Goal: Task Accomplishment & Management: Manage account settings

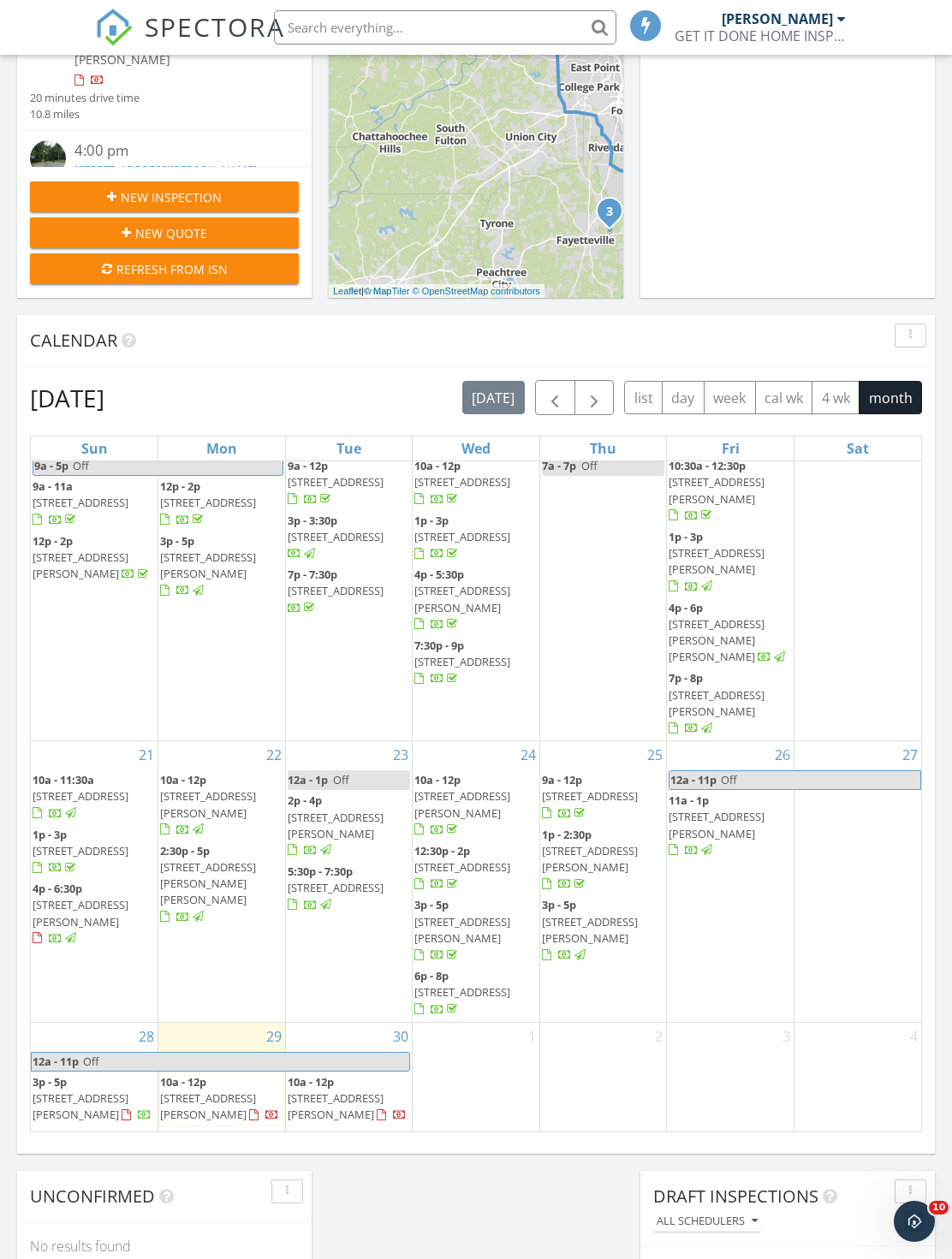
scroll to position [544, 0]
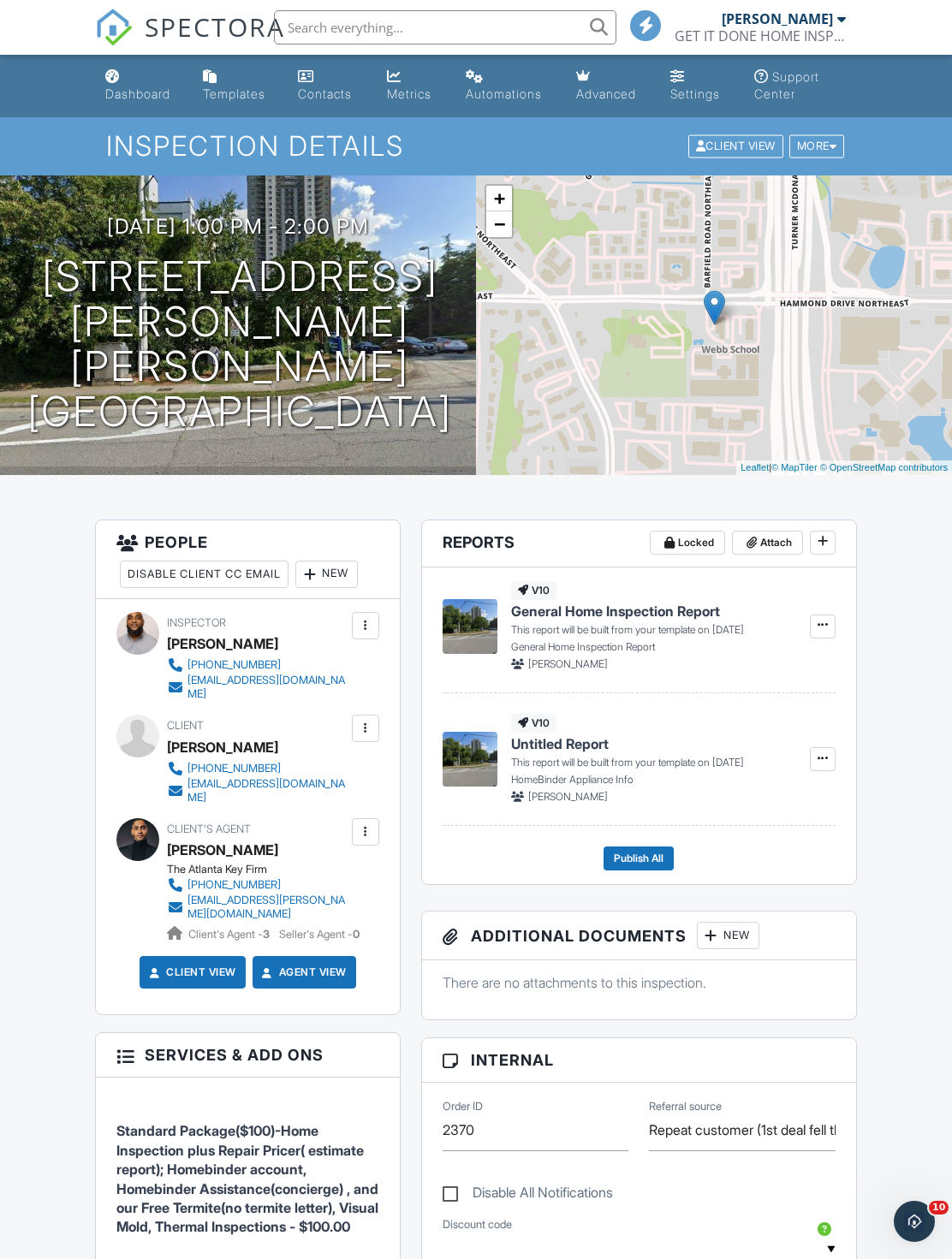
click at [366, 321] on h1 "755 Hammond Dr Sandy Springs, GA 30328" at bounding box center [240, 345] width 425 height 181
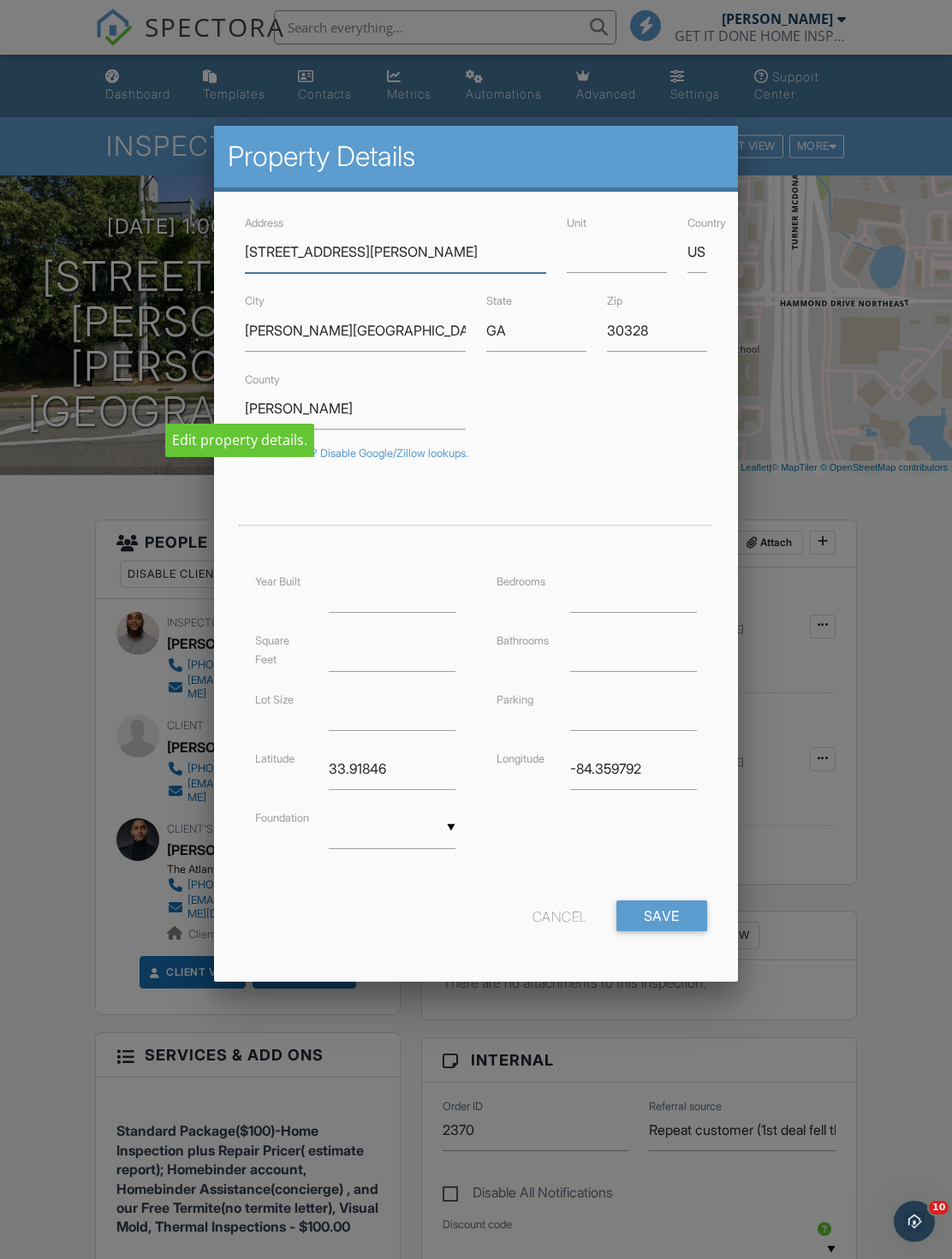
click at [251, 266] on input "755 Hammond Dr" at bounding box center [395, 252] width 301 height 42
click at [242, 271] on div "Address 755 Hammond Dr" at bounding box center [395, 242] width 322 height 61
type input "[STREET_ADDRESS][PERSON_NAME]"
click at [633, 261] on input "Unit" at bounding box center [617, 252] width 100 height 42
type input "33.9175167"
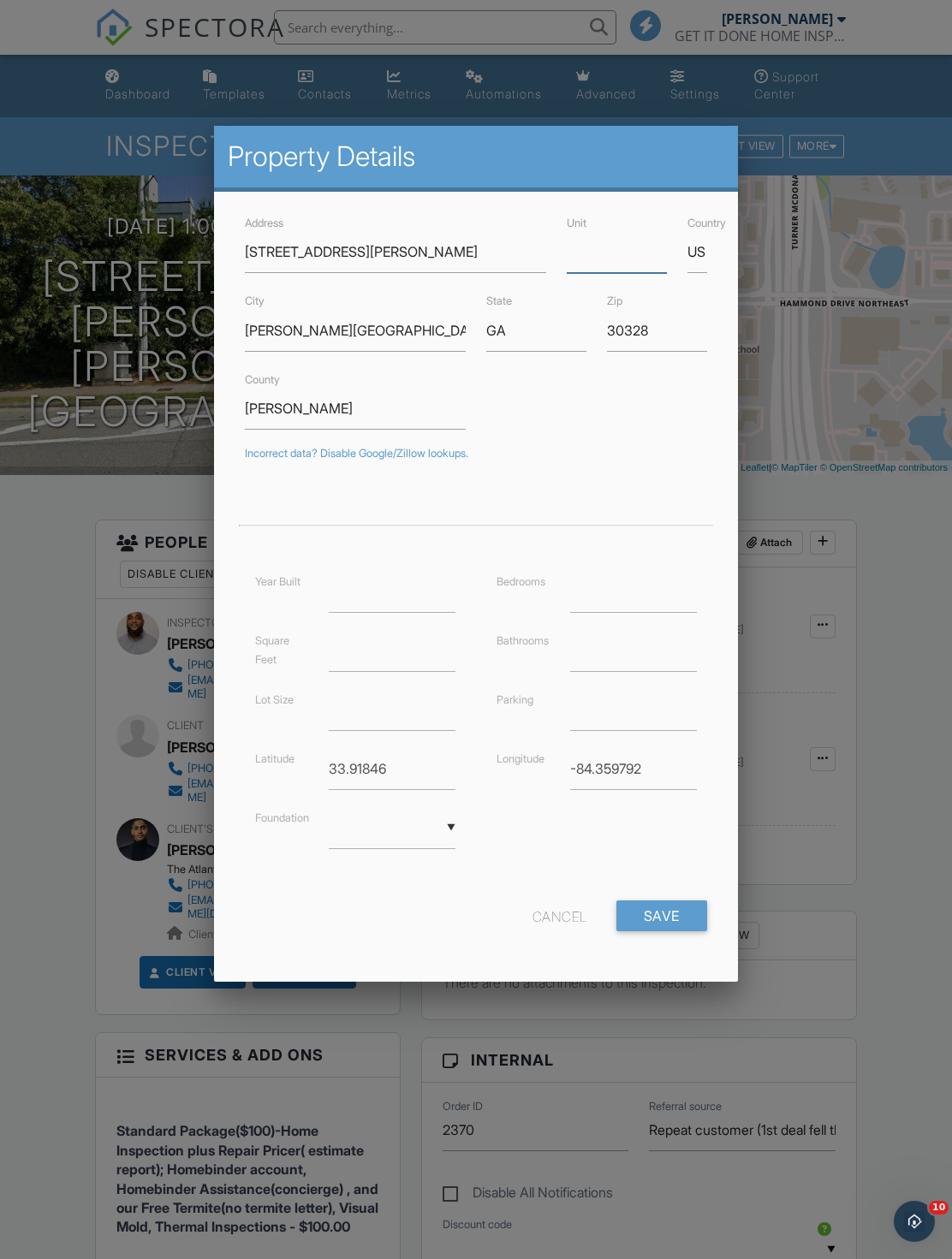
type input "-84.3595086"
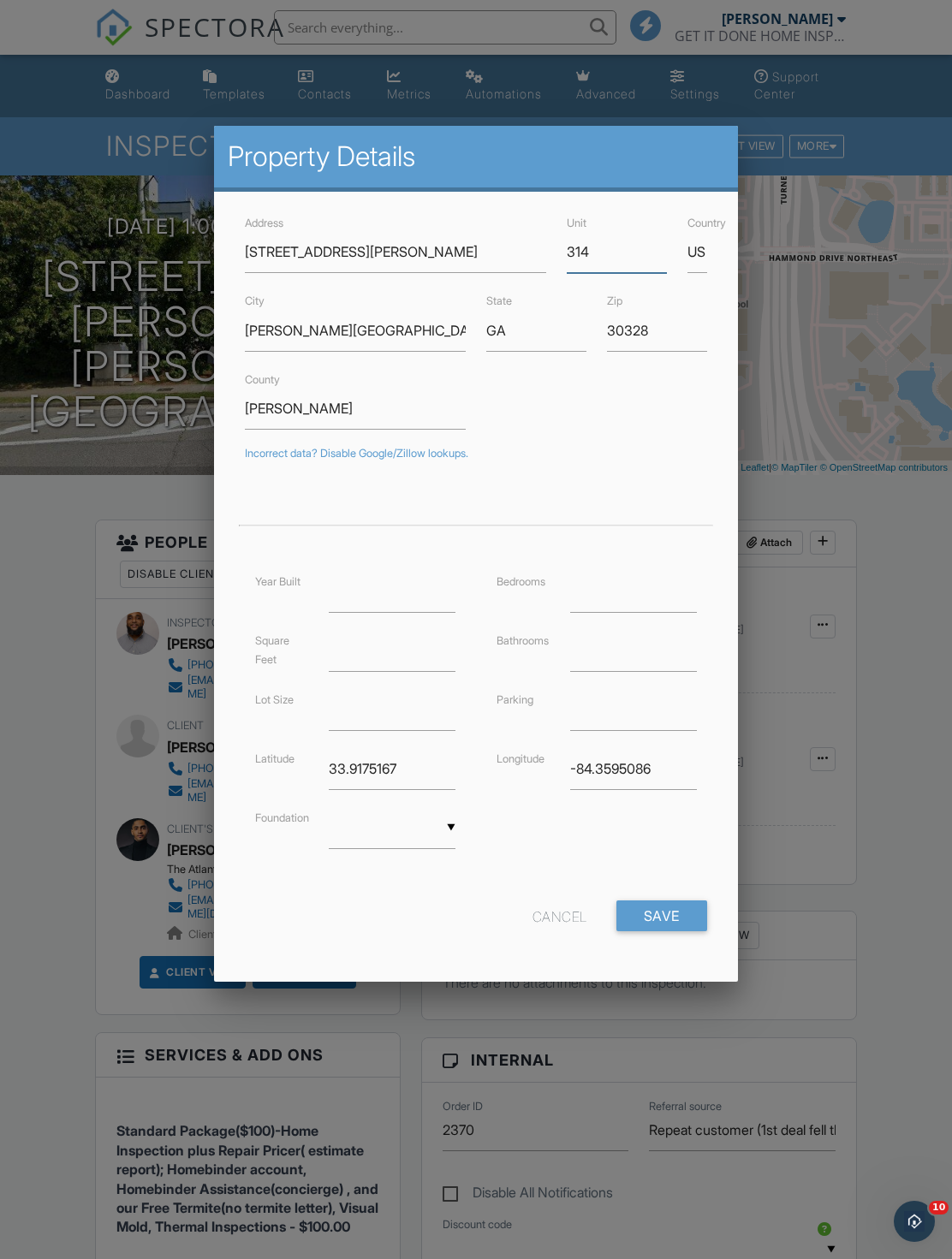
type input "314"
click at [668, 766] on input "-84.3595086" at bounding box center [633, 769] width 126 height 42
type input "-8"
click at [434, 776] on input "33.9175167" at bounding box center [392, 769] width 126 height 42
type input "3"
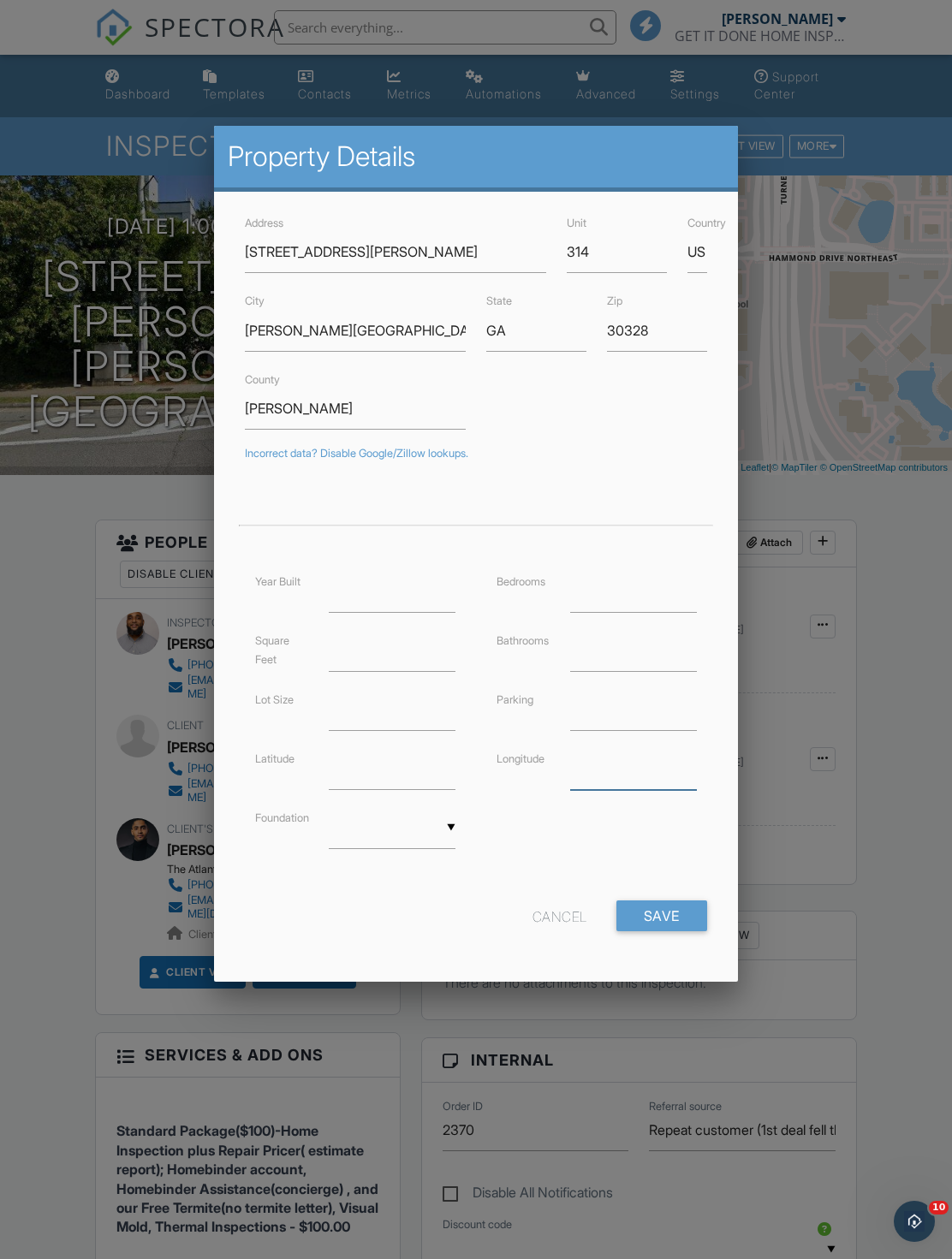
click at [630, 769] on input "number" at bounding box center [633, 769] width 126 height 42
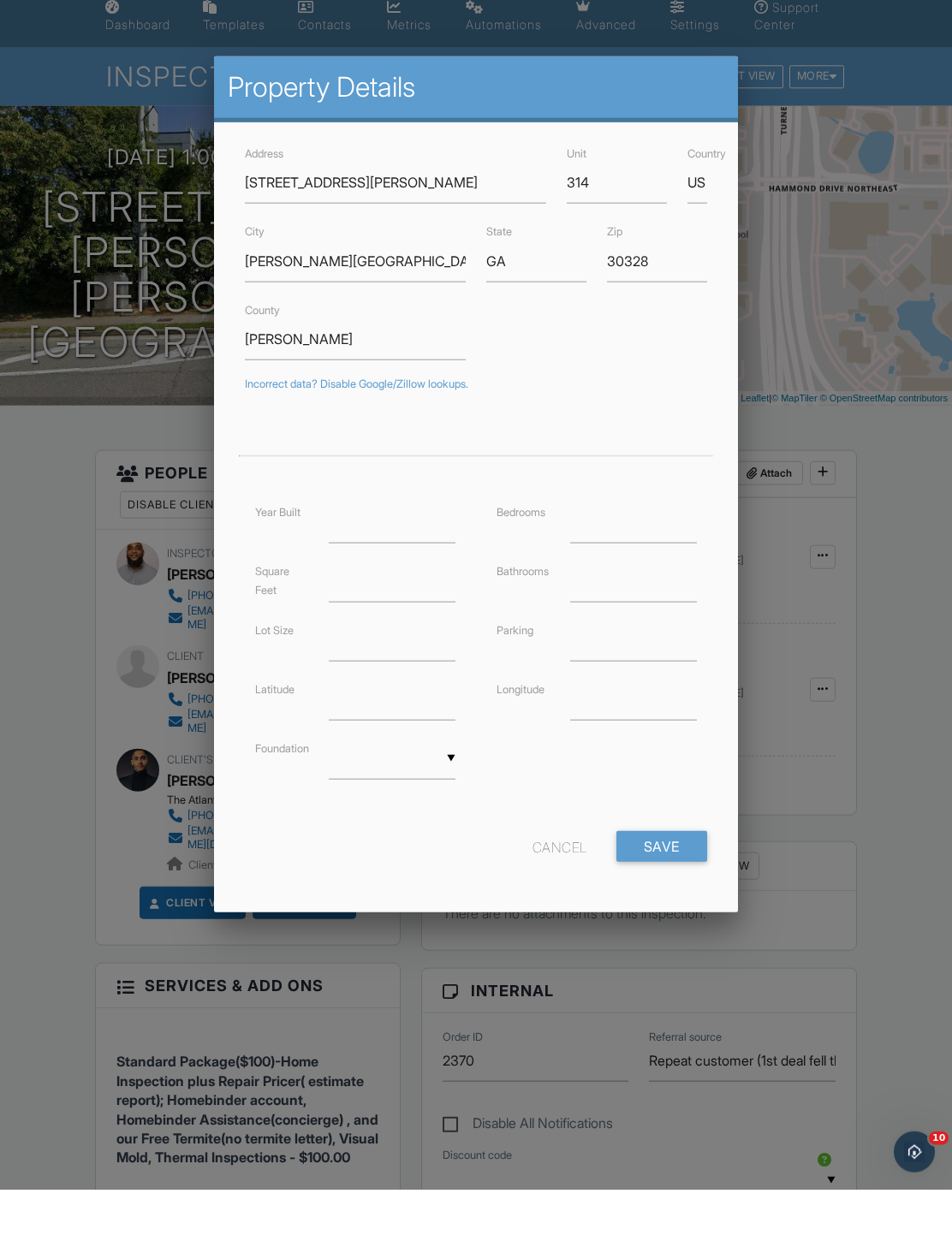
click at [629, 900] on input "Save" at bounding box center [661, 915] width 90 height 31
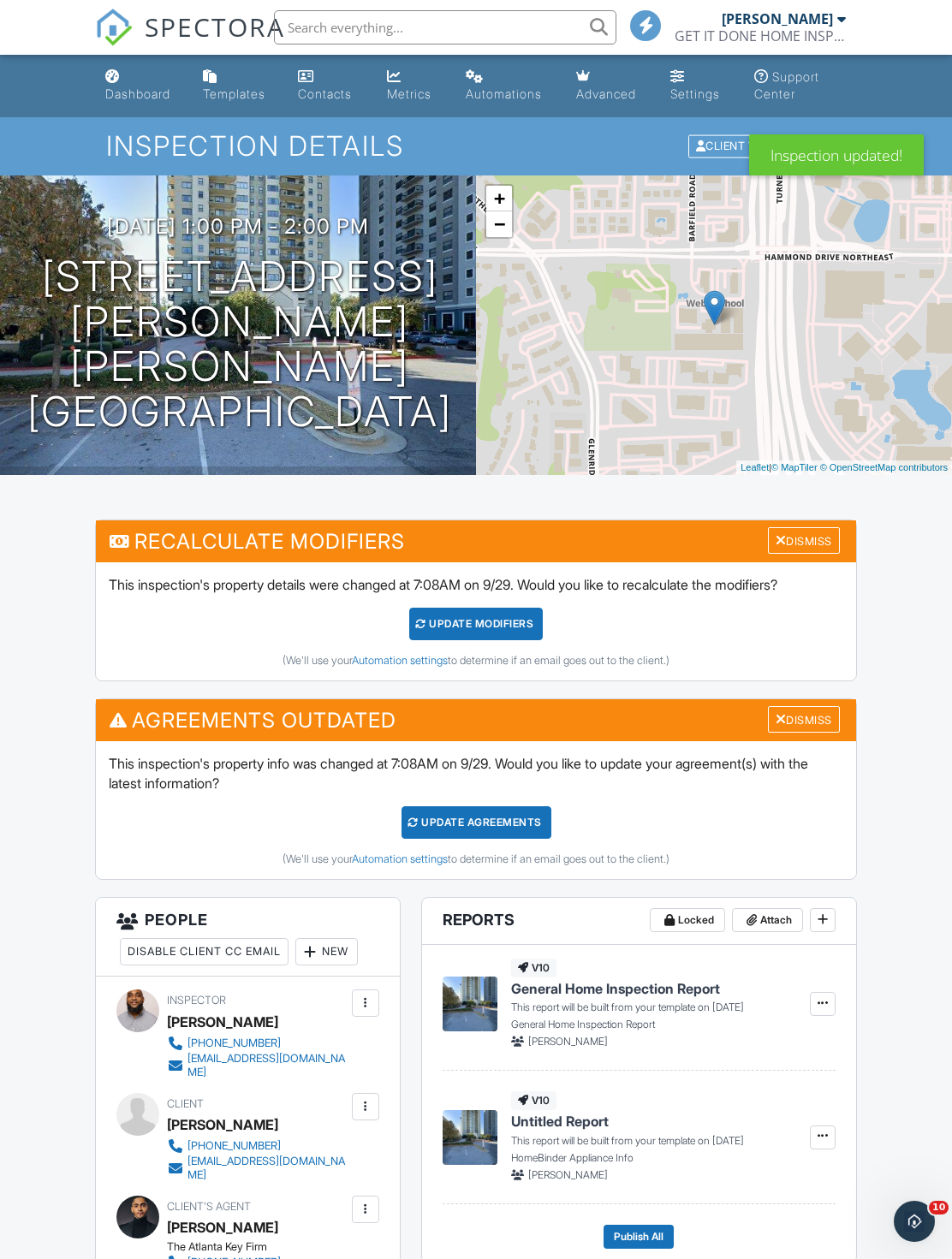
click at [810, 535] on div "Dismiss" at bounding box center [804, 540] width 72 height 26
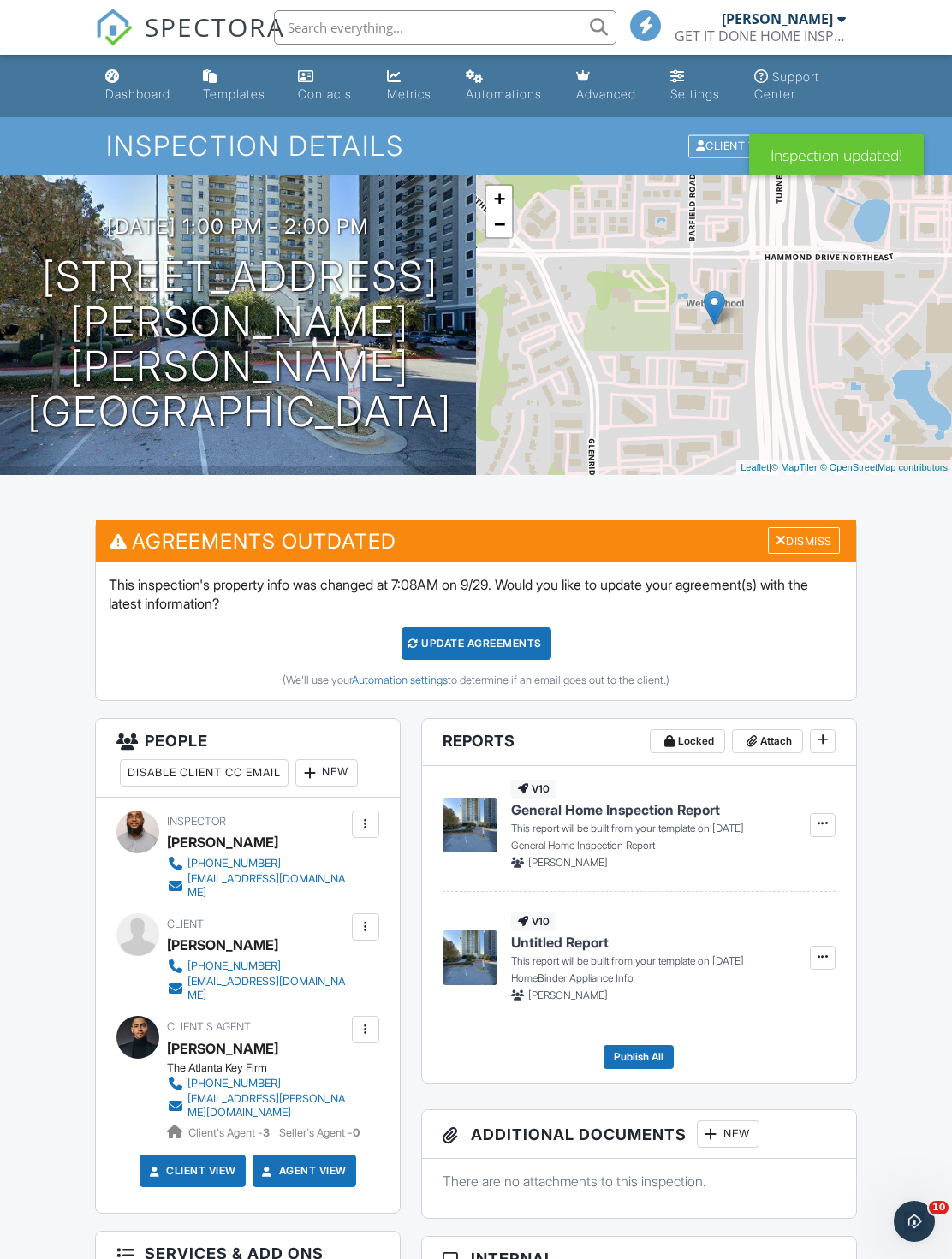
click at [551, 647] on div "Update Agreements" at bounding box center [476, 643] width 150 height 32
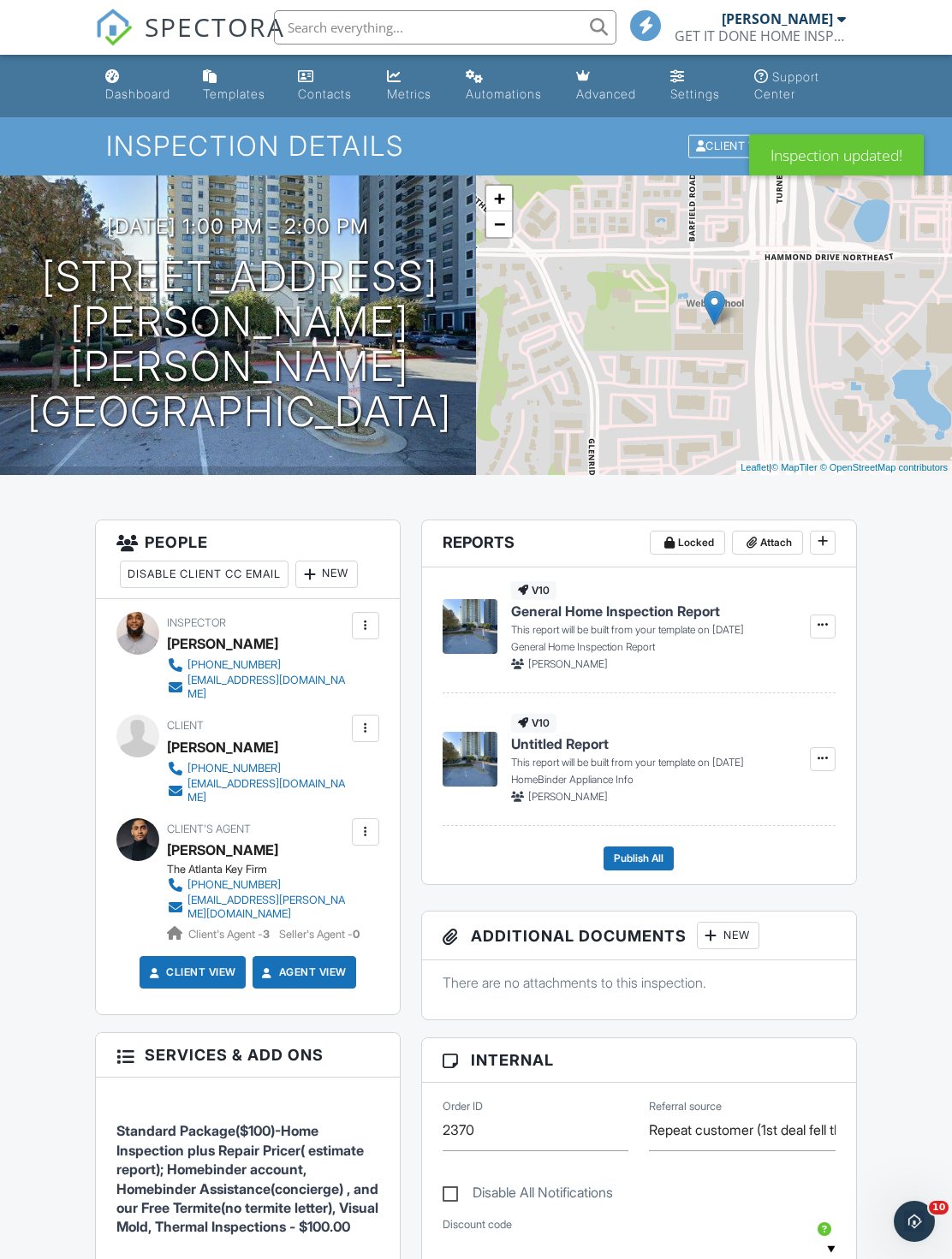
click at [376, 722] on div at bounding box center [365, 727] width 27 height 27
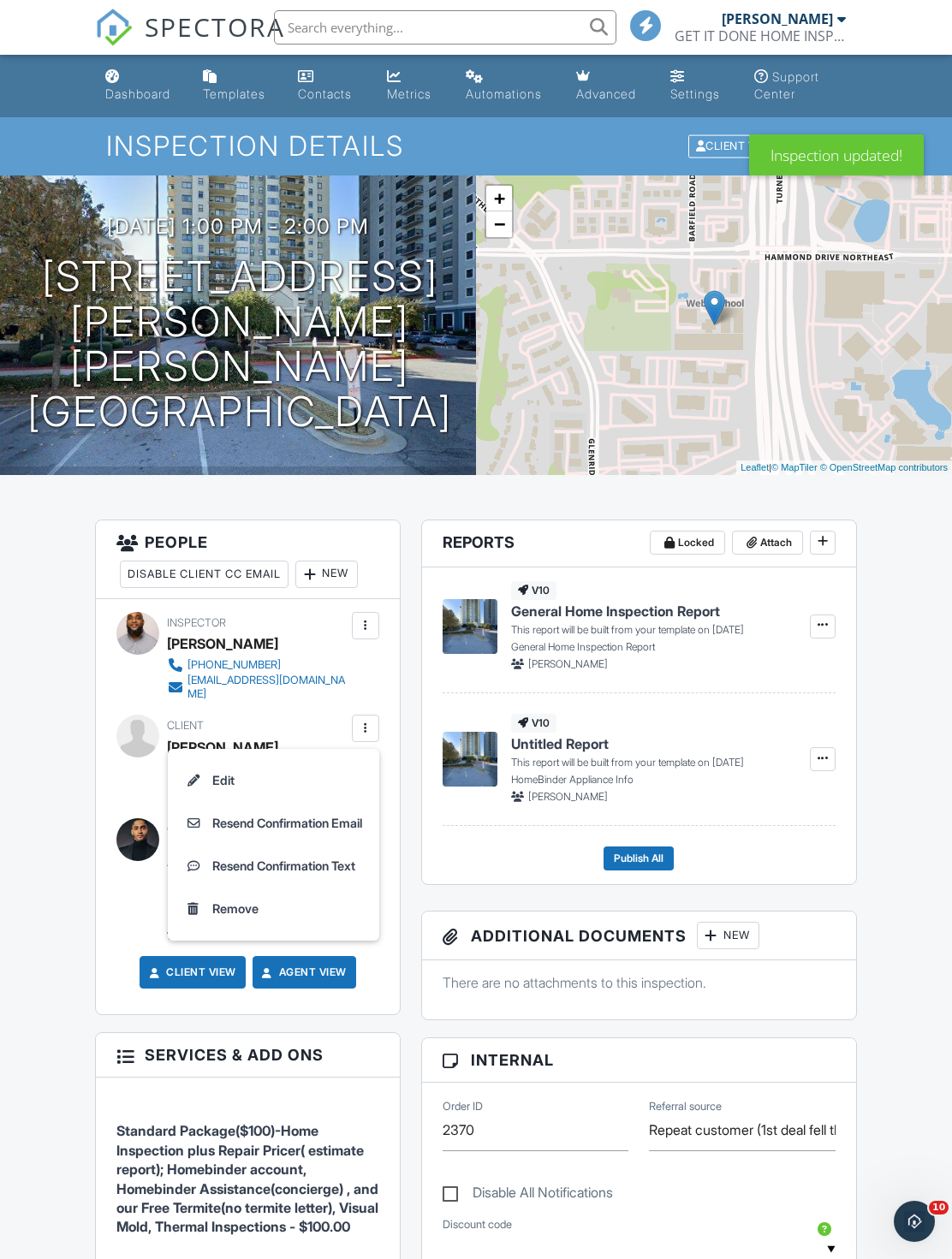
click at [368, 826] on li "Resend Confirmation Email" at bounding box center [274, 823] width 191 height 43
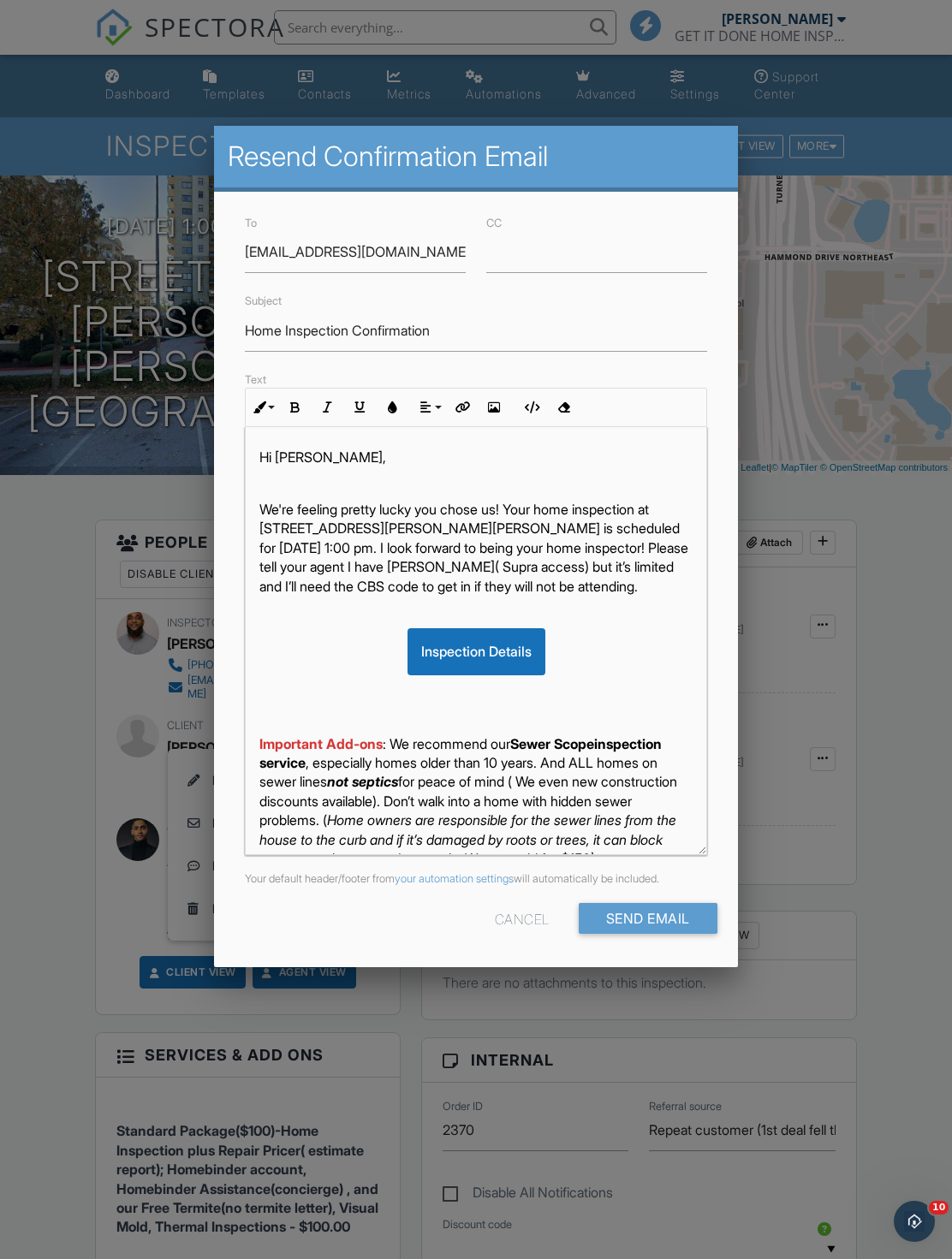
click at [659, 934] on input "Send Email" at bounding box center [648, 918] width 139 height 31
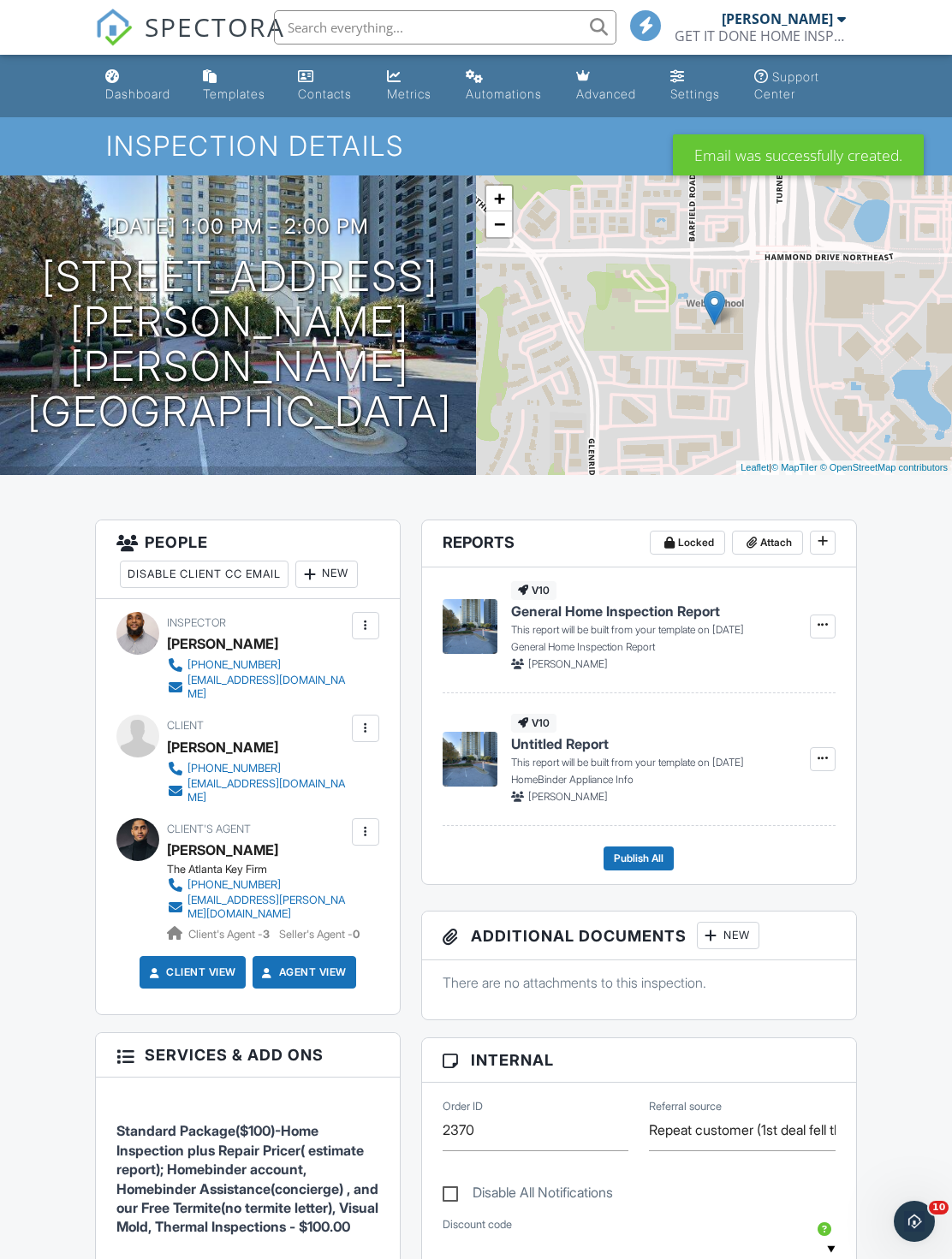
click at [121, 97] on div "Dashboard" at bounding box center [138, 94] width 65 height 15
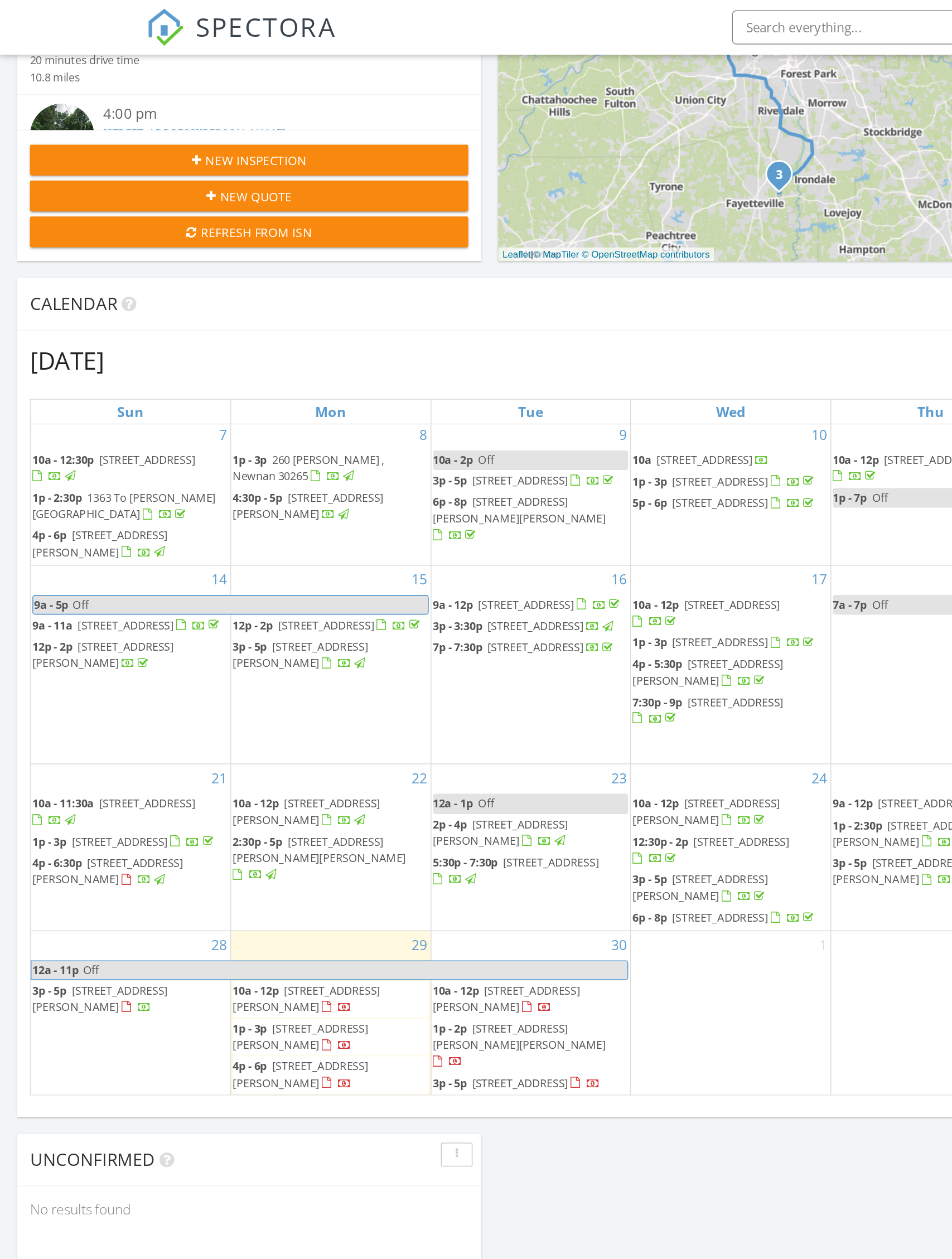
scroll to position [337, 0]
